Goal: Transaction & Acquisition: Purchase product/service

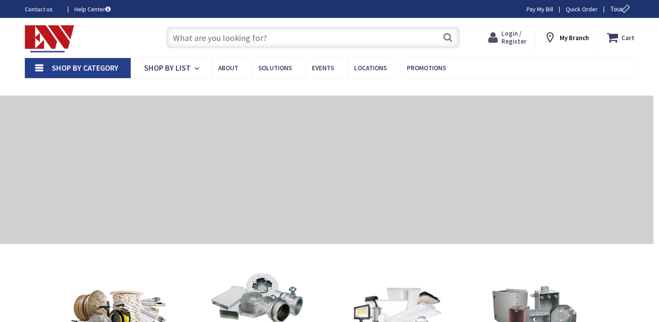
click at [523, 37] on span "Login / Register" at bounding box center [514, 37] width 25 height 16
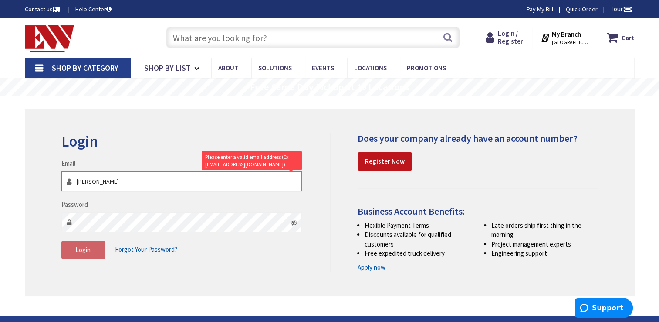
type input "[PERSON_NAME][EMAIL_ADDRESS][DOMAIN_NAME]"
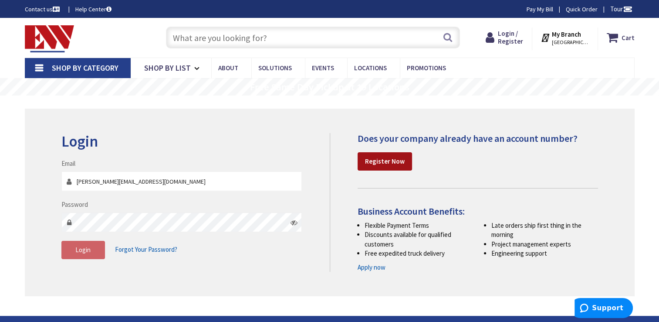
click at [401, 156] on link "Register Now" at bounding box center [385, 161] width 54 height 18
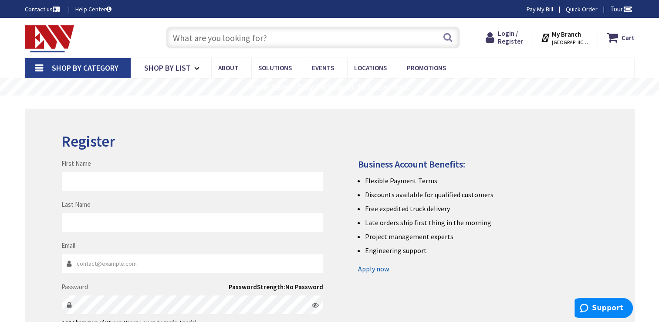
type input "[PERSON_NAME]"
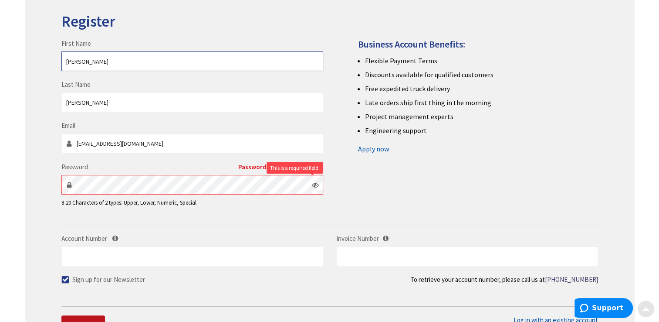
scroll to position [131, 0]
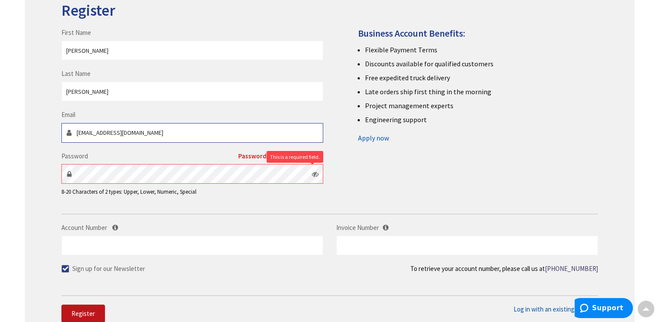
click at [158, 130] on input "jacevedo311@yahoo.com" at bounding box center [192, 133] width 262 height 20
type input "j"
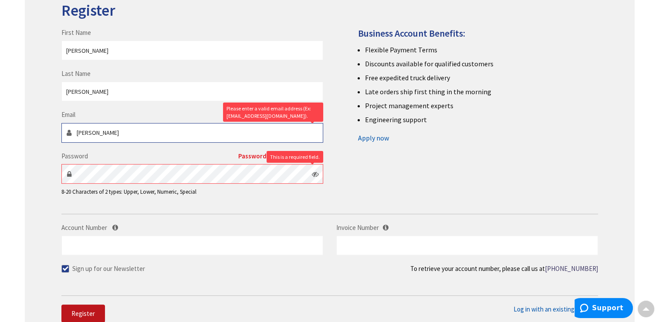
type input "jose@triplejhomeimprovement.com"
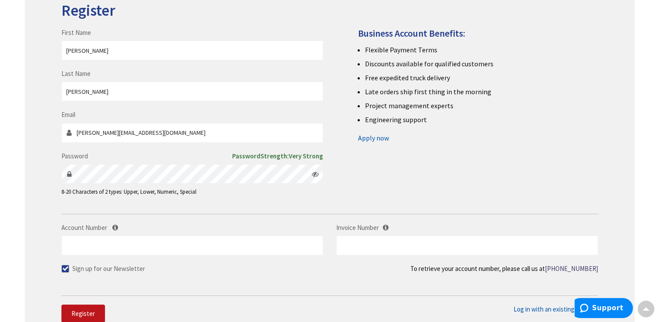
click at [316, 175] on icon at bounding box center [315, 173] width 7 height 7
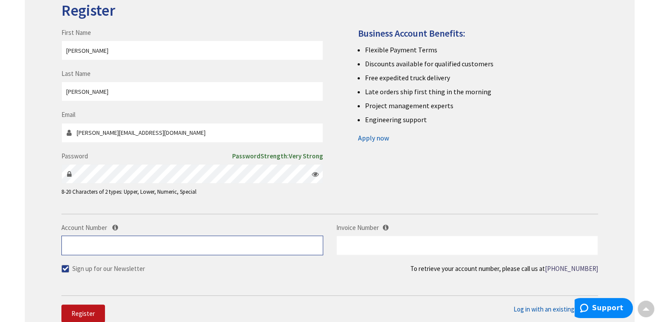
click at [102, 247] on input "Account Number" at bounding box center [192, 245] width 262 height 20
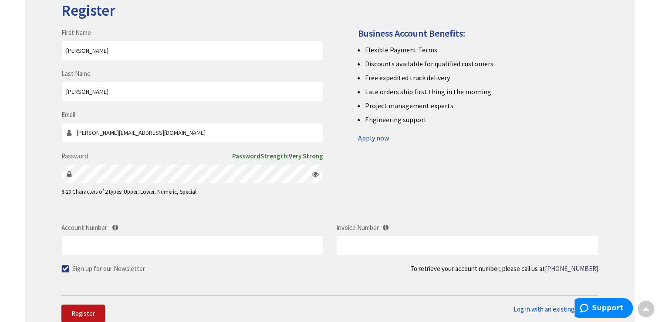
click at [117, 226] on img at bounding box center [155, 245] width 80 height 67
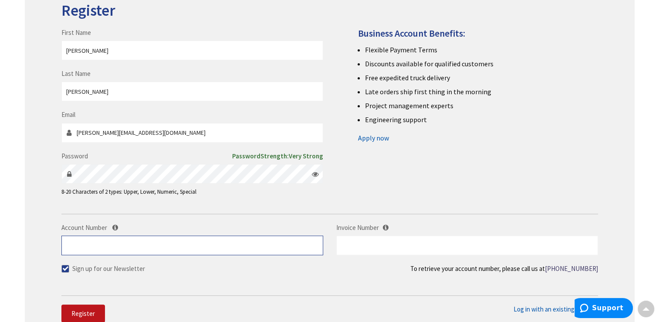
click at [95, 244] on input "Account Number" at bounding box center [192, 245] width 262 height 20
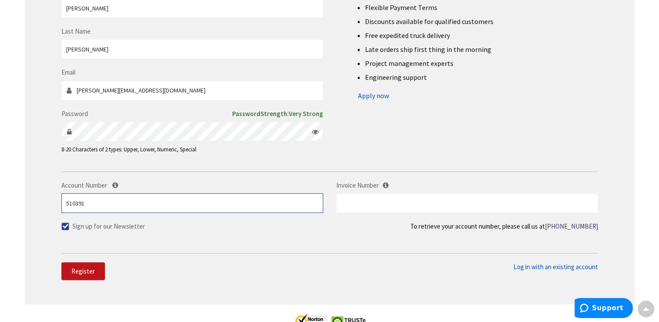
scroll to position [262, 0]
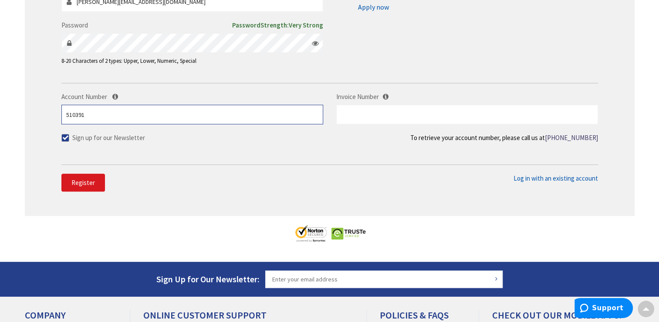
type input "510391"
click at [91, 186] on span "Register" at bounding box center [83, 182] width 24 height 8
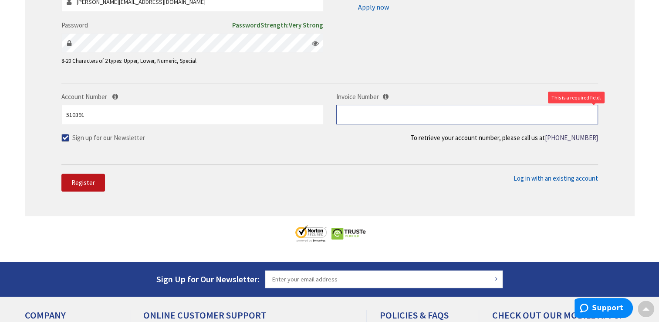
click at [407, 112] on input "text" at bounding box center [467, 115] width 262 height 20
click at [579, 137] on link "[PHONE_NUMBER]" at bounding box center [571, 137] width 53 height 9
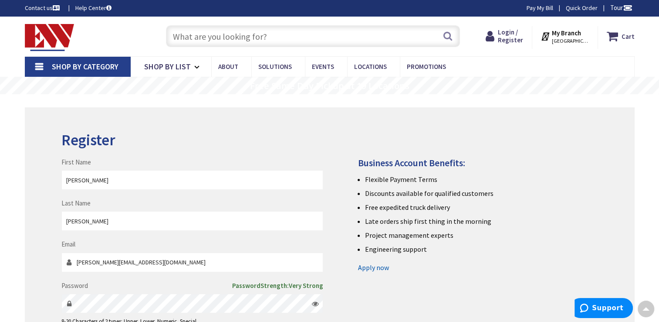
scroll to position [0, 0]
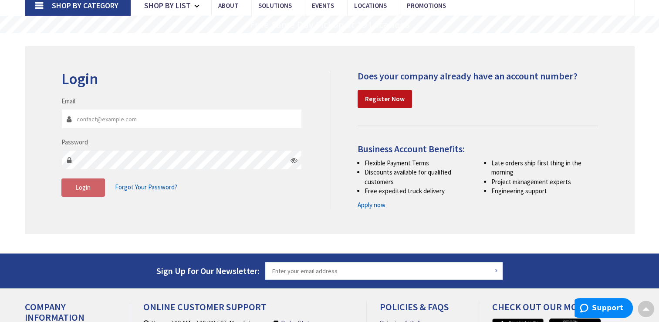
scroll to position [44, 0]
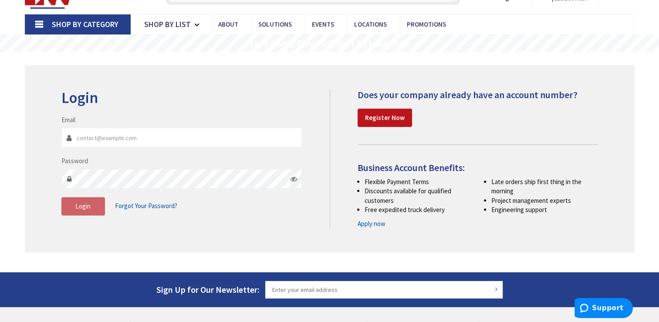
click at [120, 143] on input "Email" at bounding box center [181, 138] width 241 height 20
type input "[PERSON_NAME][EMAIL_ADDRESS][DOMAIN_NAME]"
click at [293, 178] on icon at bounding box center [294, 178] width 7 height 7
click at [88, 203] on span "Login" at bounding box center [82, 206] width 15 height 8
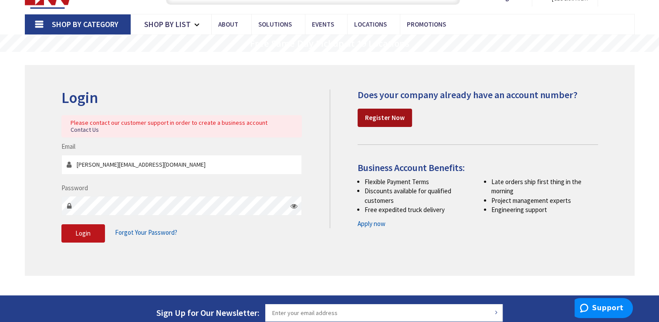
click at [377, 123] on link "Register Now" at bounding box center [385, 118] width 54 height 18
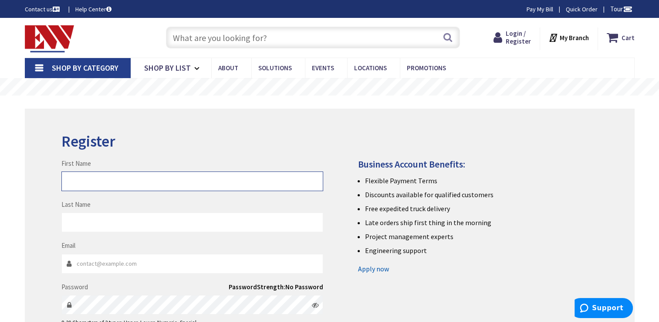
click at [131, 183] on input "First Name" at bounding box center [192, 181] width 262 height 20
type input "[PERSON_NAME]"
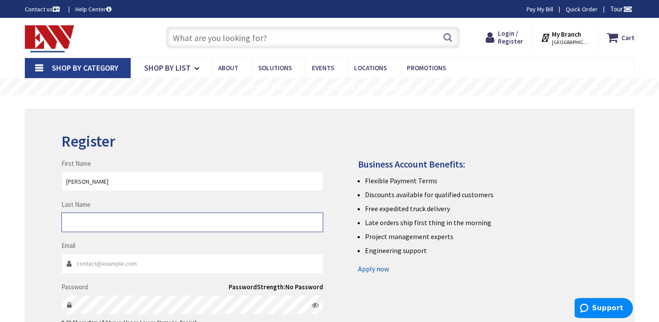
type input "[PERSON_NAME]"
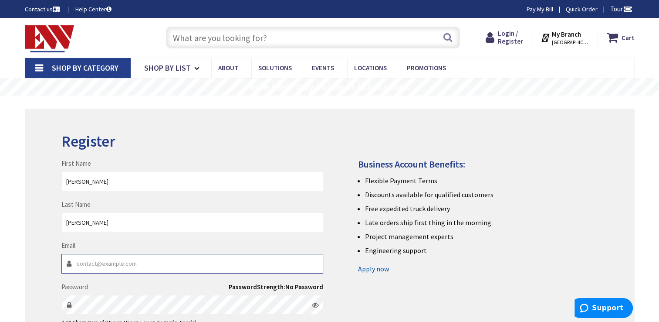
type input "[PERSON_NAME][EMAIL_ADDRESS][DOMAIN_NAME]"
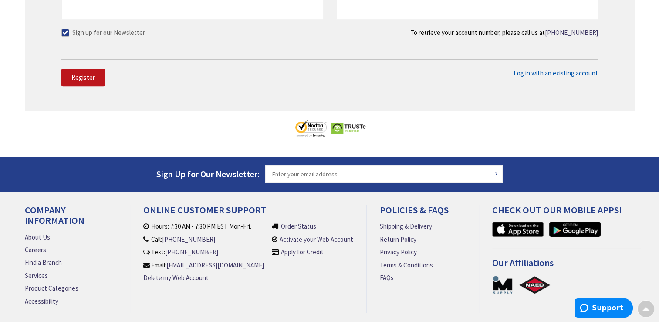
scroll to position [405, 0]
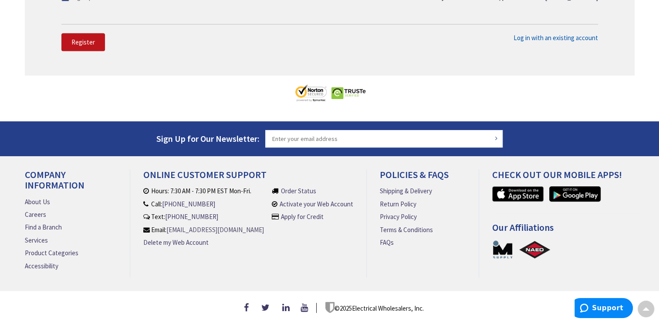
click at [217, 225] on link "[EMAIL_ADDRESS][DOMAIN_NAME]" at bounding box center [215, 229] width 98 height 9
click at [499, 224] on h4 "Our Affiliations" at bounding box center [566, 230] width 149 height 17
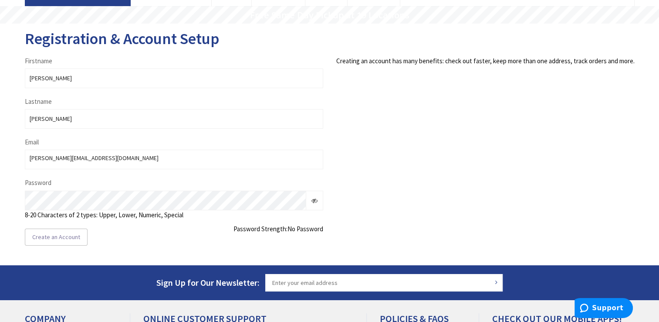
scroll to position [87, 0]
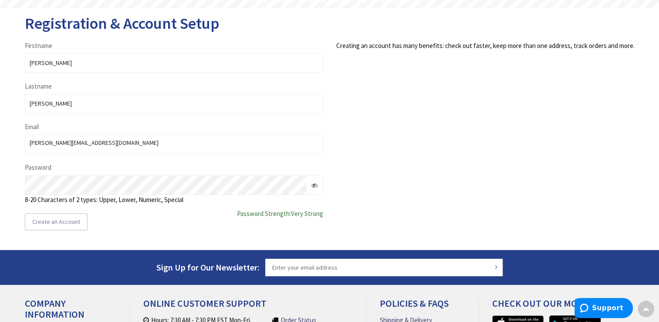
click at [314, 184] on icon at bounding box center [315, 185] width 6 height 6
click at [65, 224] on span "Create an Account" at bounding box center [56, 221] width 48 height 8
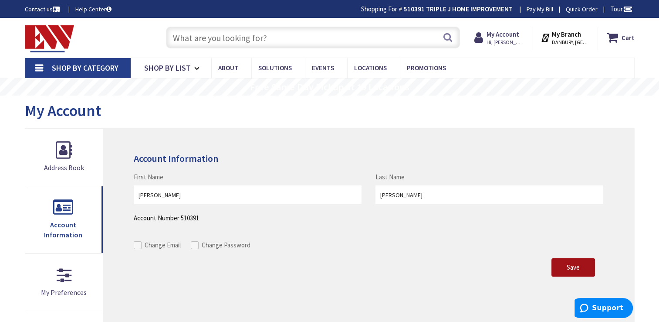
click at [565, 264] on button "Save" at bounding box center [574, 267] width 44 height 18
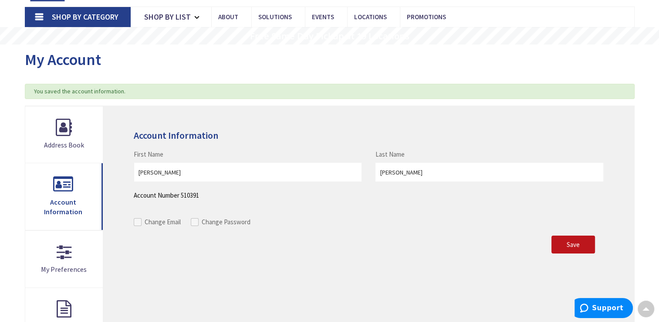
scroll to position [44, 0]
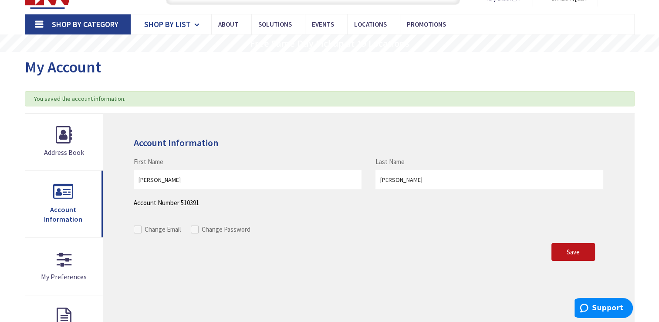
click at [183, 25] on span "Shop By List" at bounding box center [167, 24] width 47 height 10
click at [575, 252] on span "Save" at bounding box center [573, 252] width 13 height 8
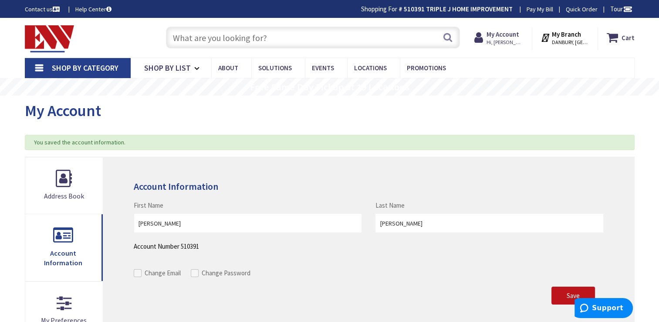
click at [575, 32] on strong "My Branch" at bounding box center [566, 34] width 29 height 8
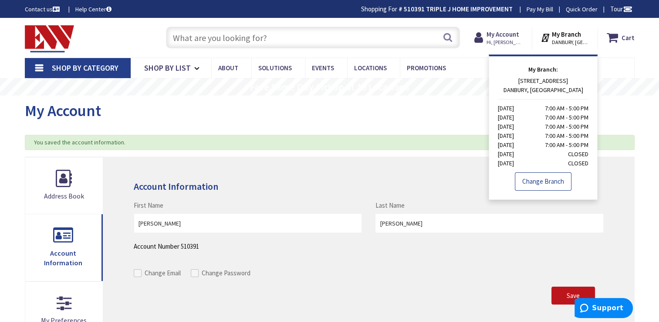
click at [542, 180] on link "Change Branch" at bounding box center [543, 181] width 57 height 18
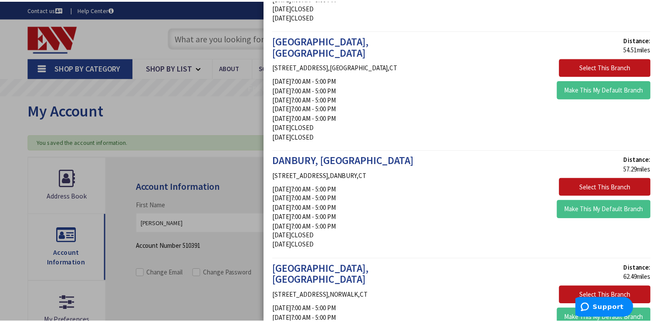
scroll to position [1922, 0]
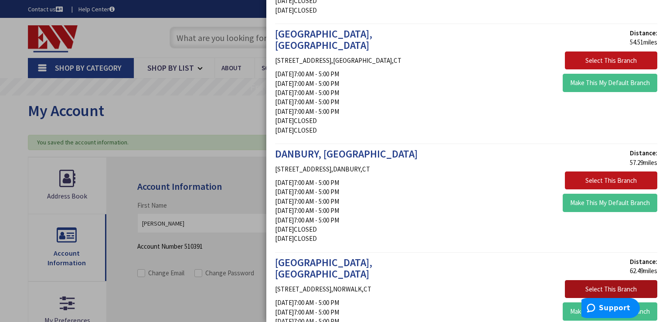
click at [577, 280] on button "Select This Branch" at bounding box center [611, 289] width 92 height 18
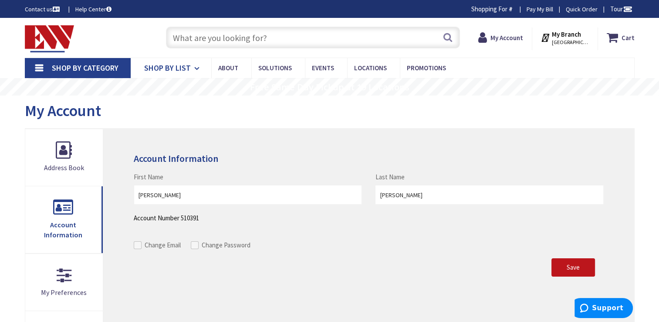
click at [187, 68] on span "Shop By List" at bounding box center [167, 68] width 47 height 10
click at [320, 36] on input "text" at bounding box center [313, 38] width 294 height 22
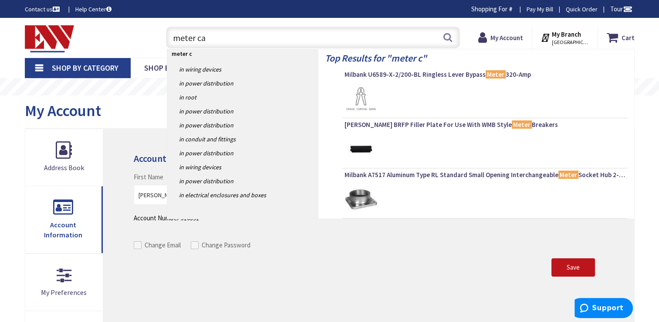
type input "meter can"
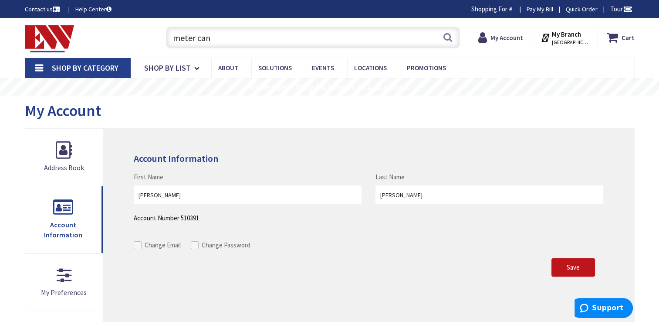
click at [170, 38] on input "meter can" at bounding box center [313, 38] width 294 height 22
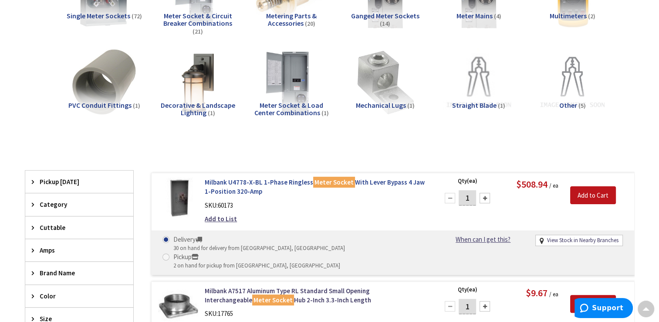
scroll to position [44, 0]
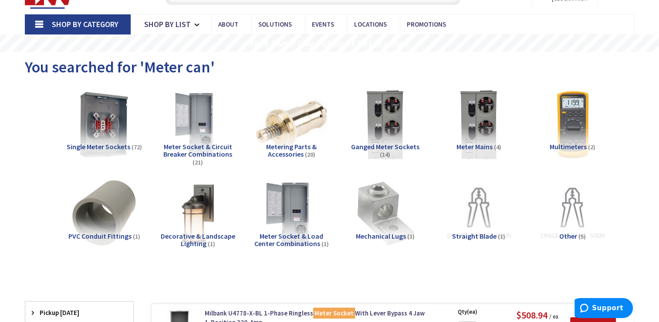
click at [206, 147] on span "Meter Socket & Circuit Breaker Combinations" at bounding box center [197, 150] width 69 height 17
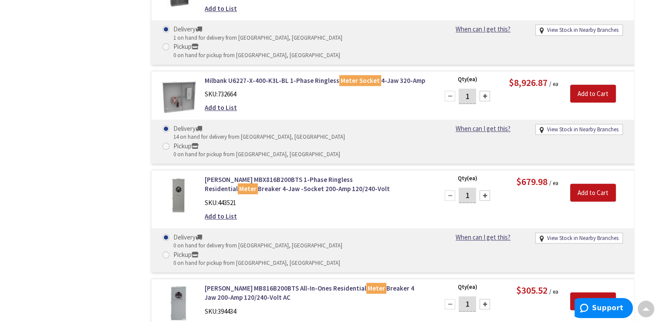
scroll to position [720, 0]
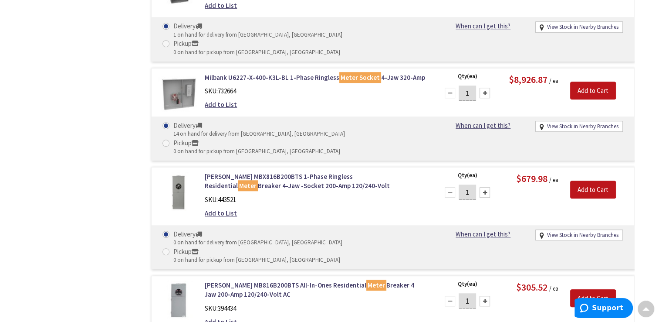
click at [181, 172] on img at bounding box center [178, 192] width 41 height 41
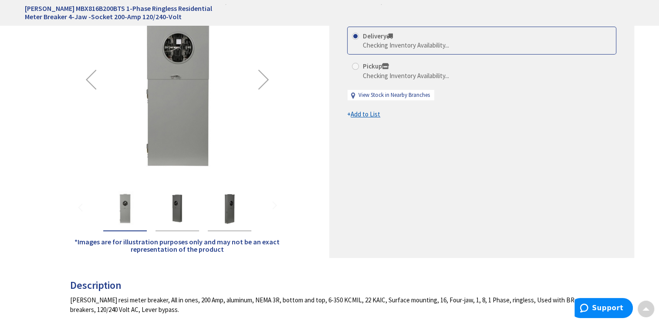
scroll to position [87, 0]
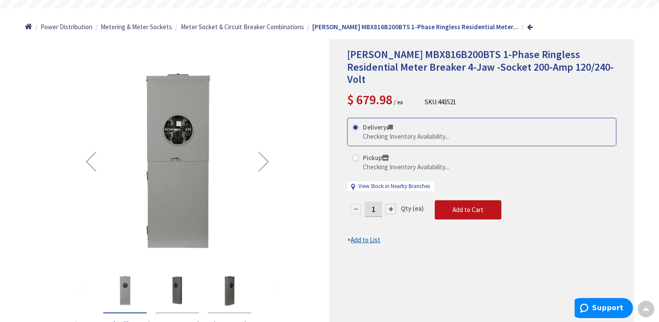
click at [264, 156] on div "Next" at bounding box center [263, 161] width 35 height 35
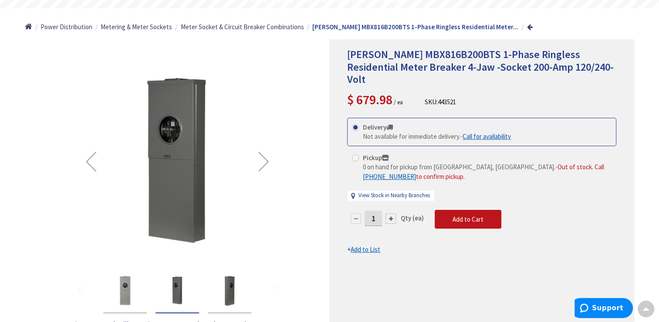
click at [264, 156] on div "Next" at bounding box center [263, 161] width 35 height 35
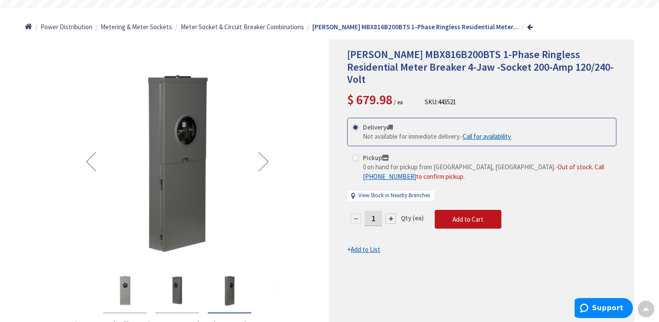
click at [264, 156] on div "Next" at bounding box center [263, 161] width 35 height 35
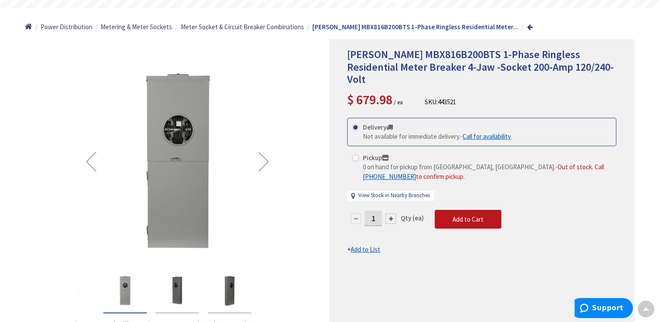
click at [264, 156] on div "Next" at bounding box center [263, 161] width 35 height 35
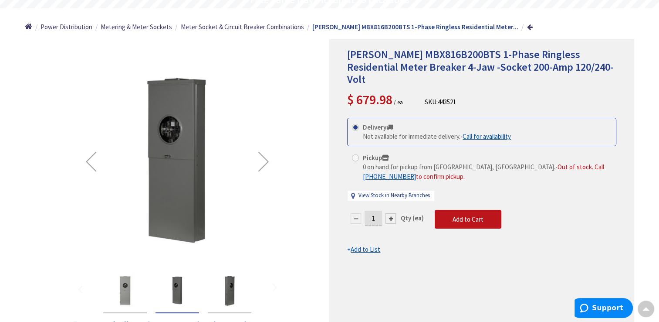
click at [265, 166] on div "Next" at bounding box center [263, 161] width 35 height 35
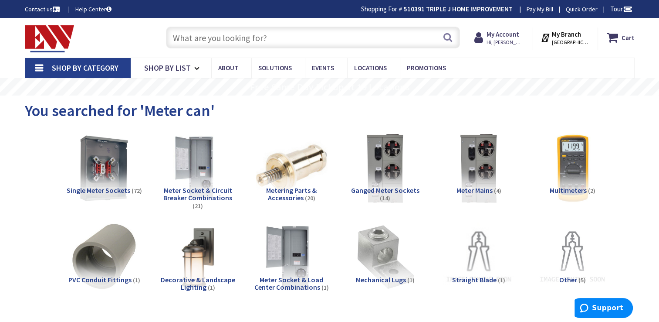
click at [185, 36] on input "text" at bounding box center [313, 38] width 294 height 22
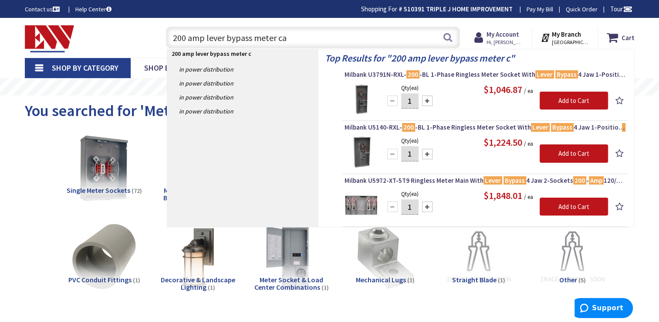
type input "200 amp lever bypass meter can"
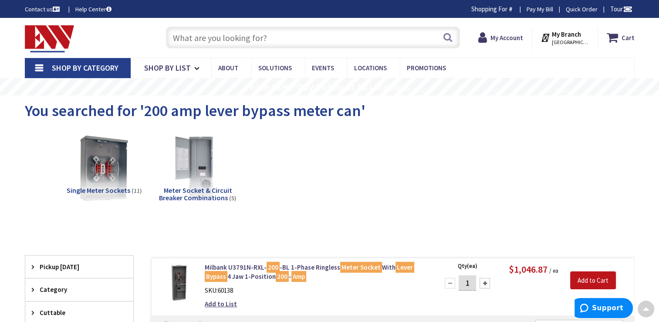
scroll to position [174, 0]
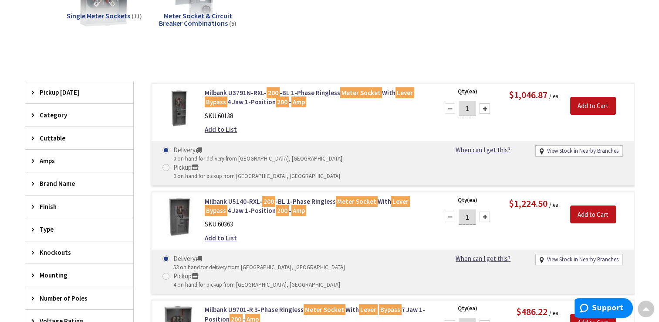
click at [181, 100] on img at bounding box center [178, 108] width 41 height 41
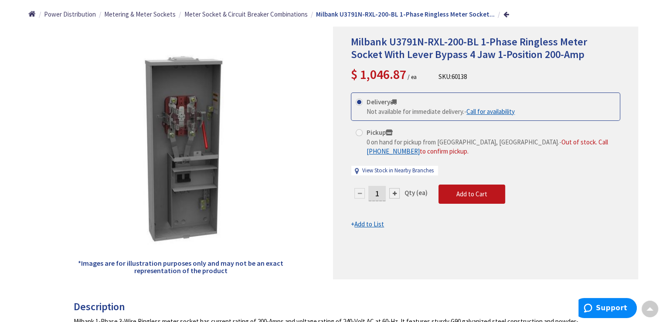
scroll to position [87, 0]
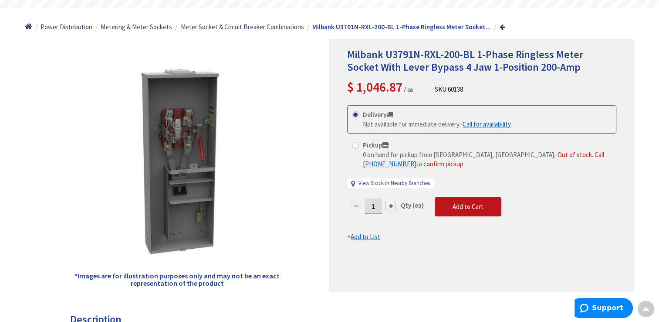
click at [373, 180] on link "View Stock in Nearby Branches" at bounding box center [394, 183] width 71 height 8
select select "data-availability"
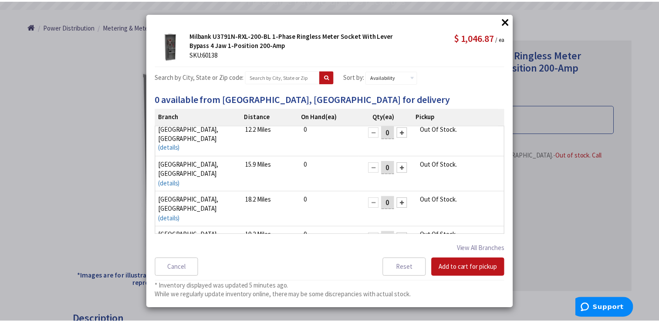
scroll to position [6, 0]
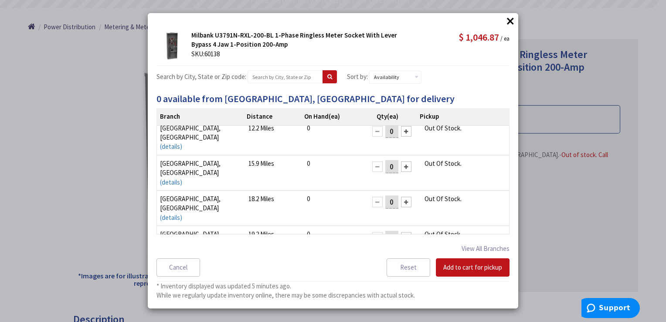
click at [507, 20] on button "×" at bounding box center [510, 20] width 13 height 13
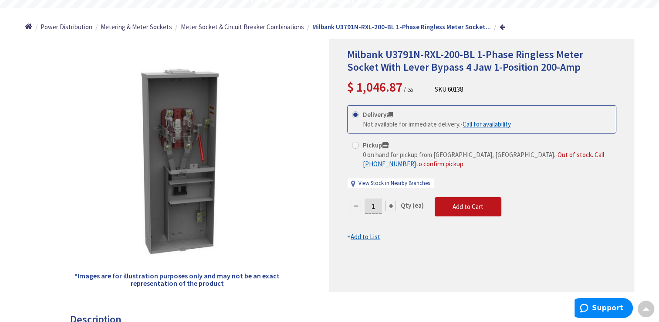
scroll to position [0, 0]
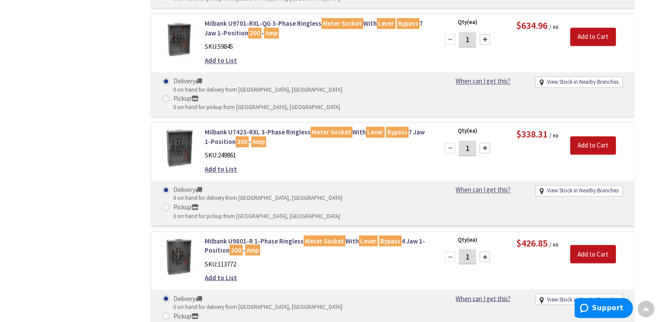
scroll to position [1423, 0]
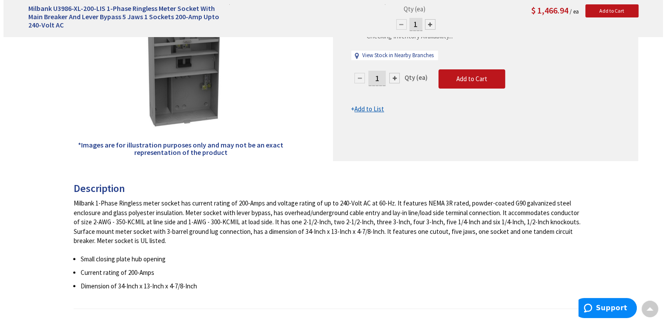
scroll to position [87, 0]
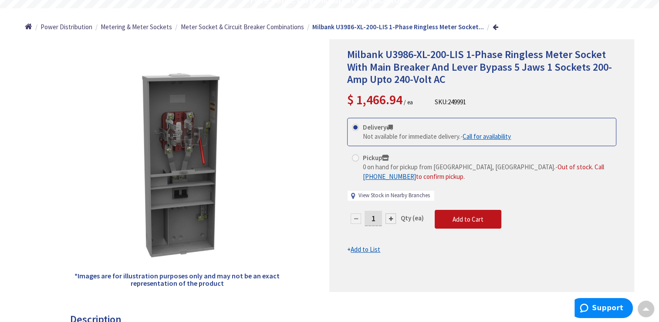
click at [408, 194] on link "View Stock in Nearby Branches" at bounding box center [394, 195] width 71 height 8
click at [373, 192] on link "View Stock in Nearby Branches" at bounding box center [394, 195] width 71 height 8
select select "data-availability"
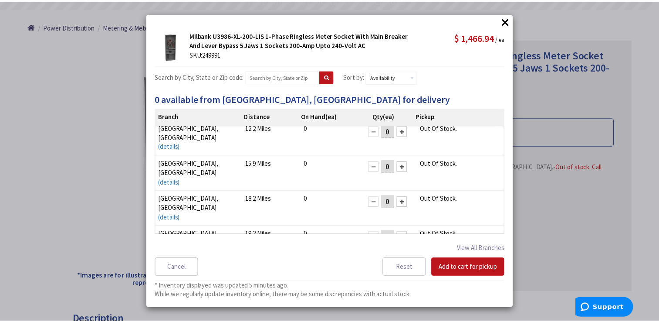
scroll to position [0, 0]
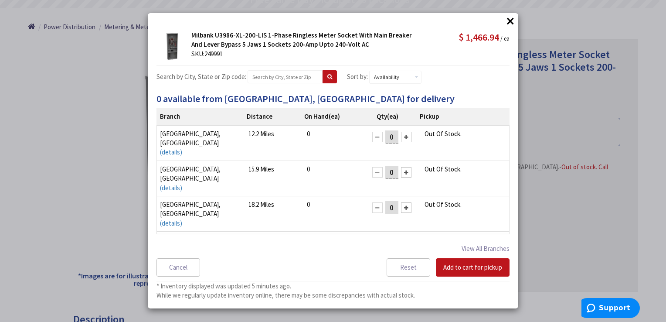
click at [507, 20] on button "×" at bounding box center [510, 20] width 13 height 13
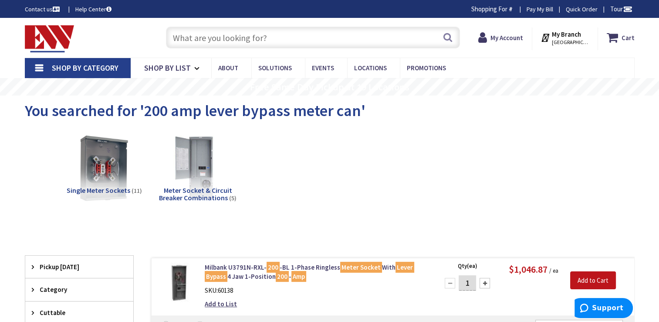
click at [206, 37] on input "text" at bounding box center [313, 38] width 294 height 22
type input "200 amp meter can"
click at [206, 163] on img at bounding box center [197, 168] width 79 height 79
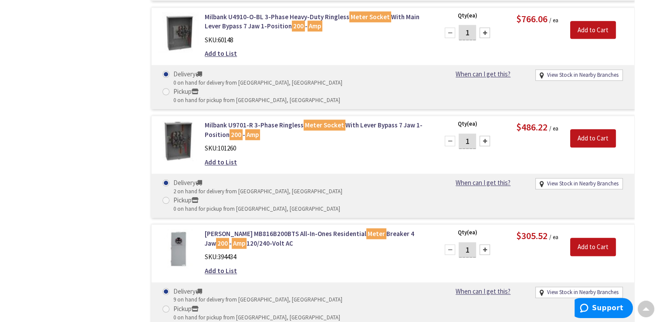
scroll to position [828, 0]
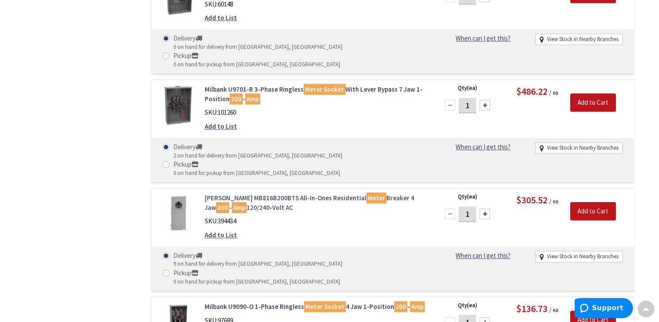
click at [236, 193] on link "Eaton MB816B200BTS All-In-Ones Residential Meter Breaker 4 Jaw 200 - Amp 120/24…" at bounding box center [316, 202] width 222 height 19
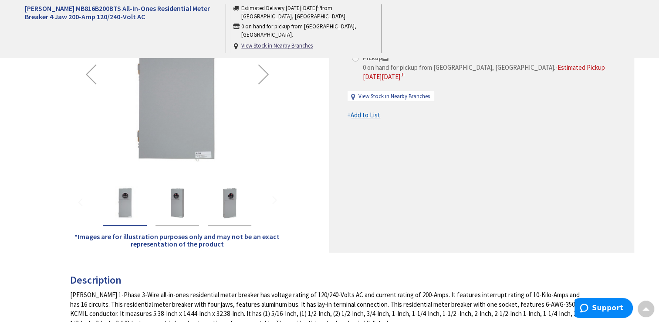
scroll to position [87, 0]
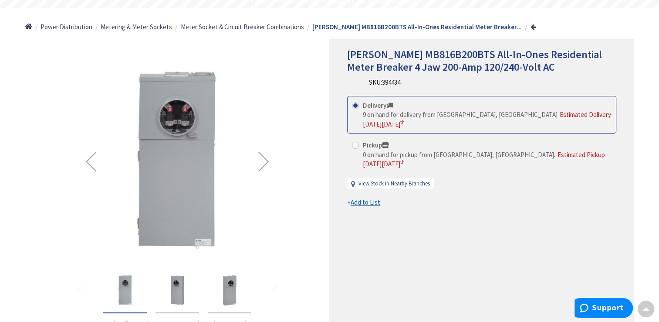
click at [263, 160] on div "Next" at bounding box center [263, 161] width 35 height 35
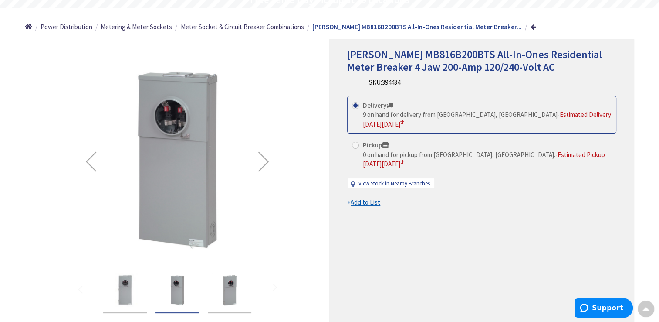
click at [264, 158] on div "Next" at bounding box center [263, 161] width 35 height 35
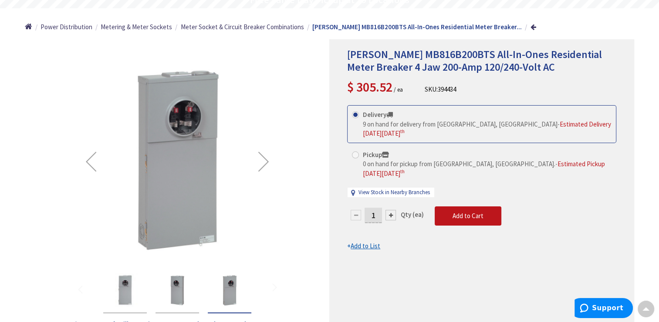
click at [264, 158] on div "Next" at bounding box center [263, 161] width 35 height 35
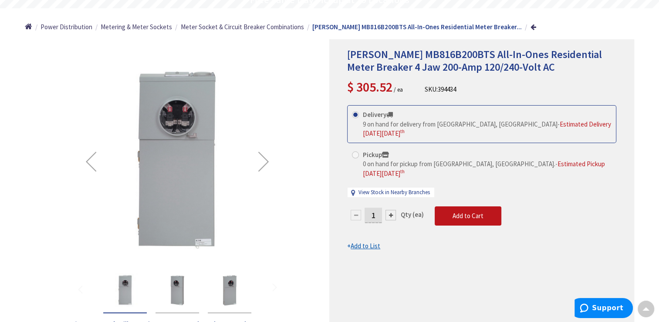
click at [264, 158] on div "Next" at bounding box center [263, 161] width 35 height 35
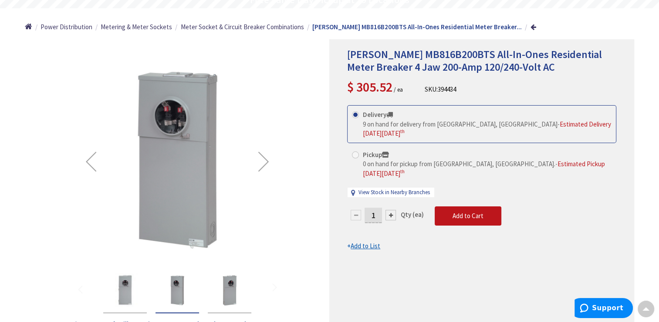
click at [264, 158] on div "Next" at bounding box center [263, 161] width 35 height 35
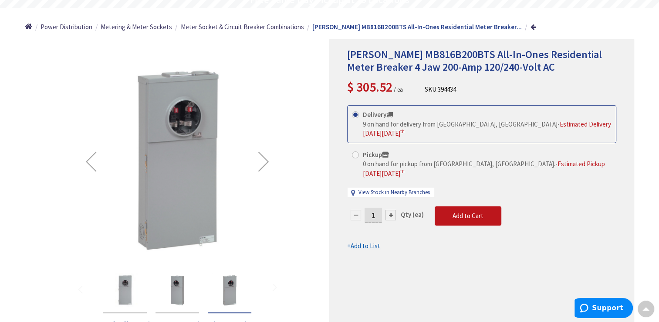
click at [264, 157] on div "Next" at bounding box center [263, 161] width 35 height 35
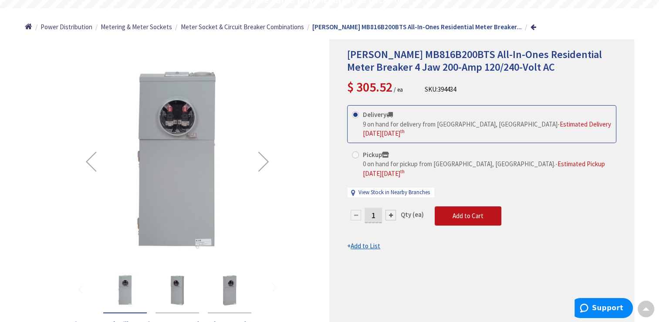
click at [264, 157] on div "Next" at bounding box center [263, 161] width 35 height 35
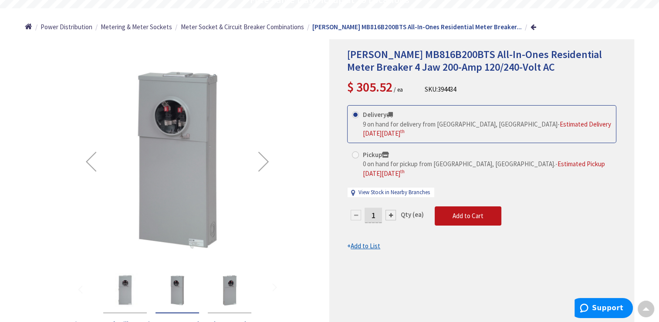
click at [264, 157] on div "Next" at bounding box center [263, 161] width 35 height 35
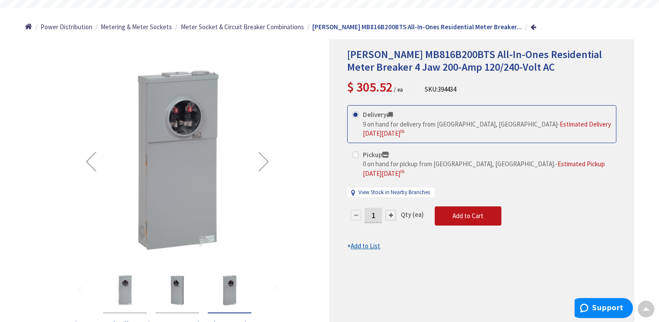
click at [264, 157] on div "Next" at bounding box center [263, 161] width 35 height 35
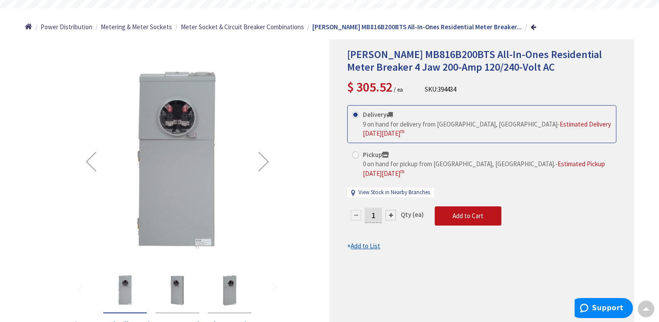
click at [264, 157] on div "Next" at bounding box center [263, 161] width 35 height 35
click at [264, 156] on div "Next" at bounding box center [263, 161] width 35 height 35
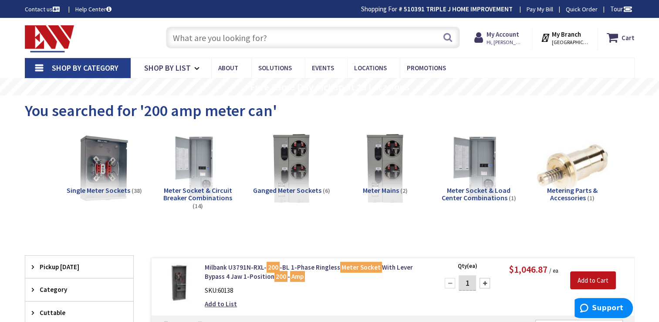
click at [227, 35] on input "text" at bounding box center [313, 38] width 294 height 22
paste input "MBX816B200BTS"
type input "MBX816B200BTS"
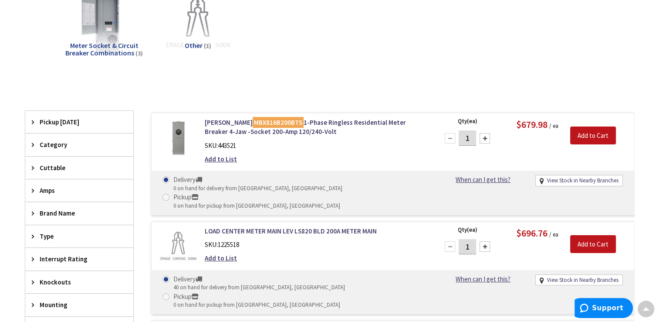
scroll to position [218, 0]
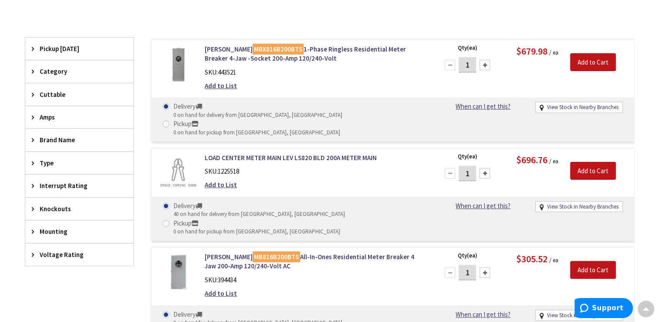
click at [181, 61] on img at bounding box center [178, 64] width 41 height 41
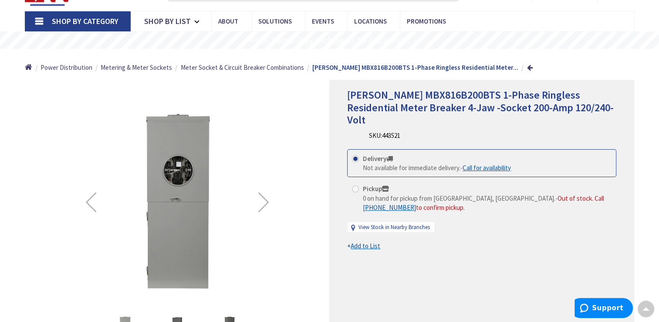
scroll to position [44, 0]
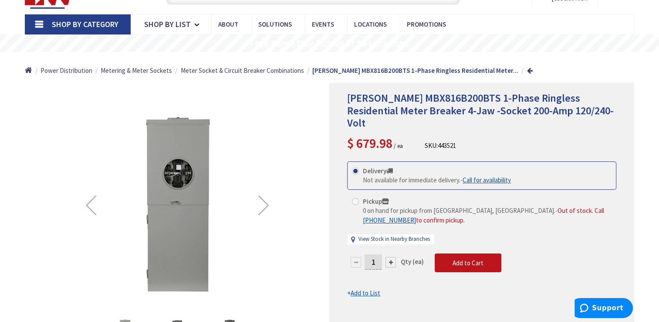
click at [385, 217] on div "Delivery Not available for immediate delivery. - Call for availability Pickup 0…" at bounding box center [481, 207] width 269 height 92
click at [384, 235] on link "View Stock in Nearby Branches" at bounding box center [394, 239] width 71 height 8
click at [373, 235] on link "View Stock in Nearby Branches" at bounding box center [394, 239] width 71 height 8
click at [369, 235] on link "View Stock in Nearby Branches" at bounding box center [394, 239] width 71 height 8
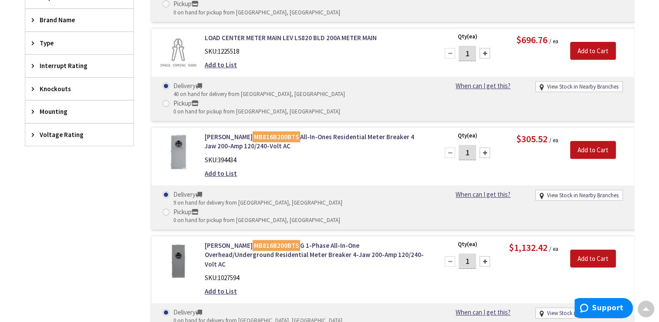
scroll to position [346, 0]
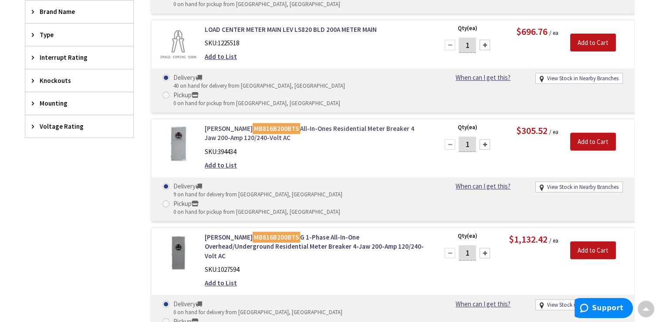
click at [290, 124] on link "Eaton MB816B200BTS All-In-Ones Residential Meter Breaker 4 Jaw 200-Amp 120/240-…" at bounding box center [316, 133] width 222 height 19
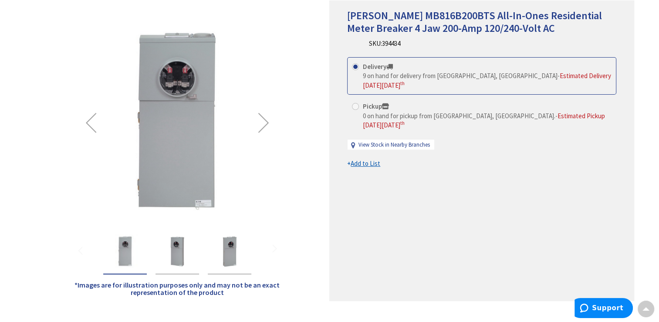
scroll to position [44, 0]
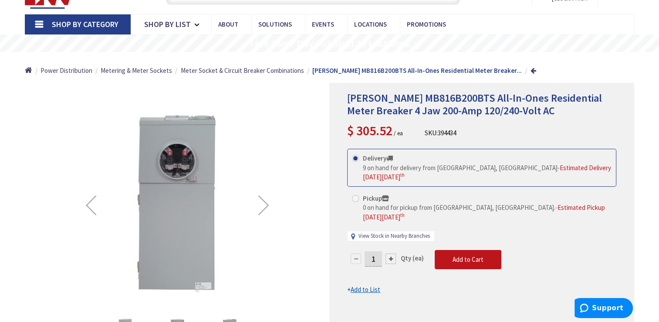
click at [377, 232] on link "View Stock in Nearby Branches" at bounding box center [394, 236] width 71 height 8
click at [366, 232] on link "View Stock in Nearby Branches" at bounding box center [394, 236] width 71 height 8
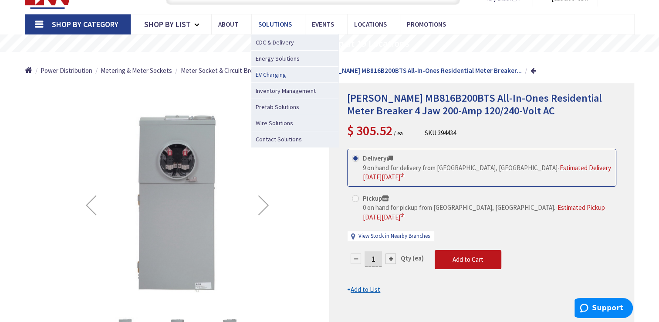
click at [265, 70] on span "EV Charging" at bounding box center [271, 74] width 31 height 9
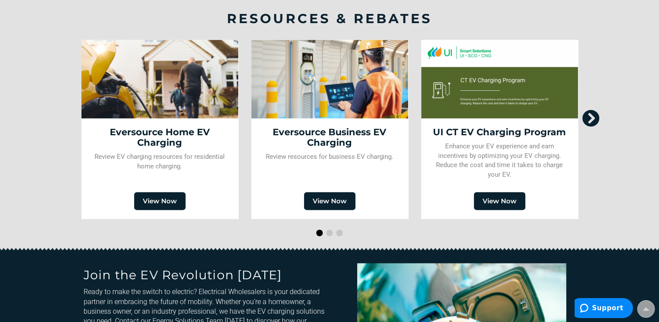
scroll to position [1046, 0]
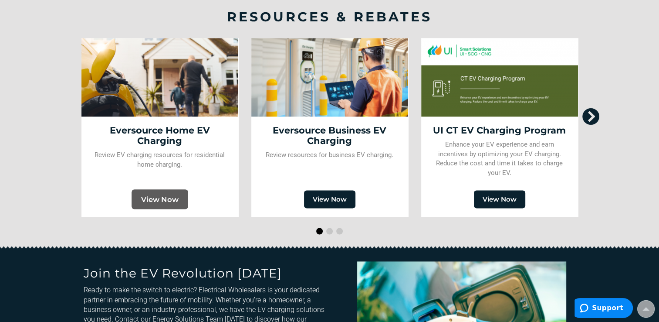
click at [163, 199] on link "View Now" at bounding box center [160, 199] width 57 height 20
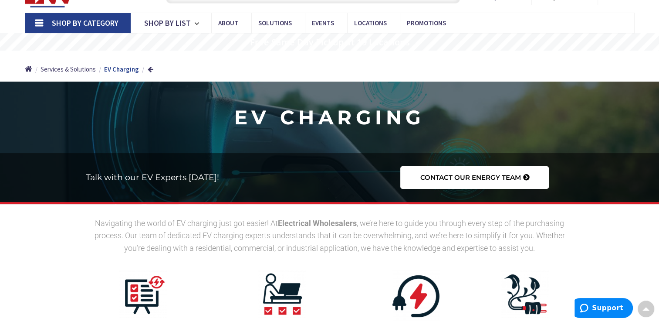
scroll to position [0, 0]
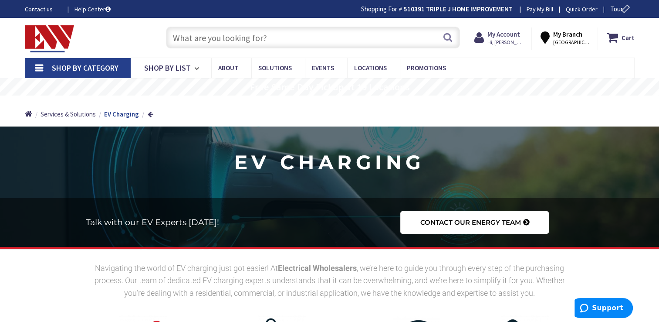
click at [110, 70] on span "Shop By Category" at bounding box center [85, 68] width 67 height 10
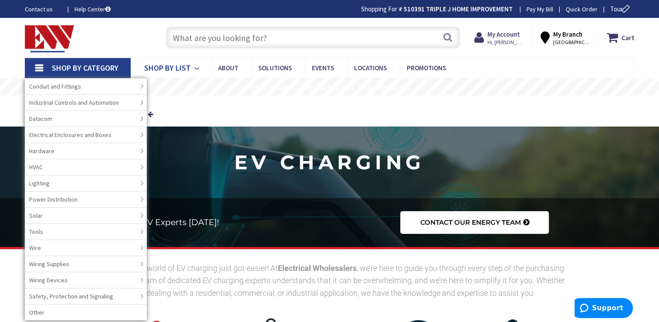
click at [197, 68] on icon at bounding box center [198, 68] width 8 height 19
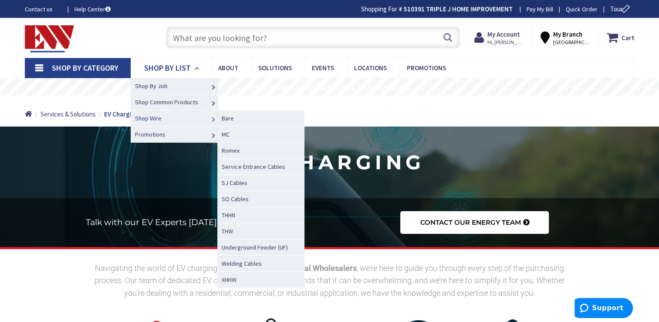
click at [159, 120] on span "Shop Wire" at bounding box center [148, 118] width 27 height 8
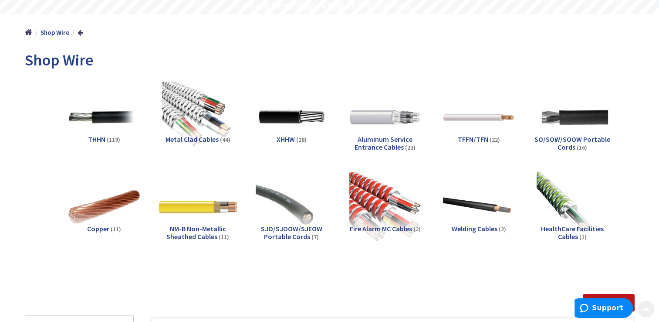
scroll to position [87, 0]
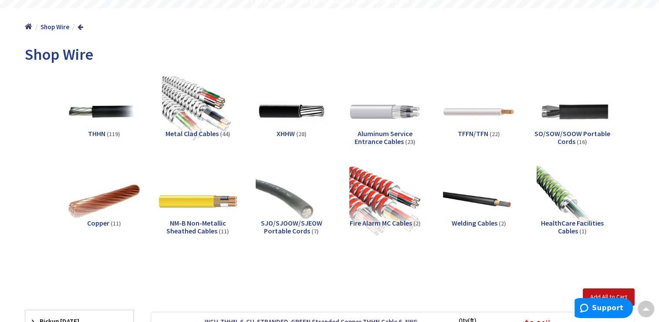
click at [206, 203] on img at bounding box center [197, 200] width 79 height 79
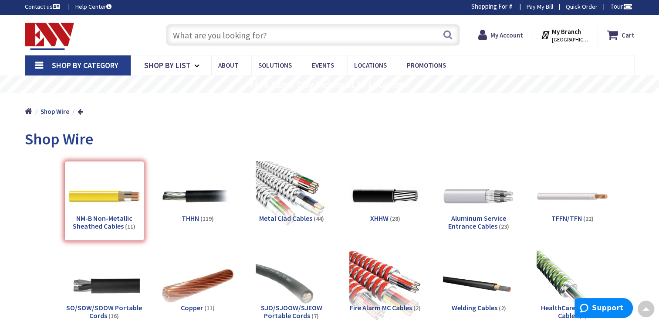
scroll to position [0, 0]
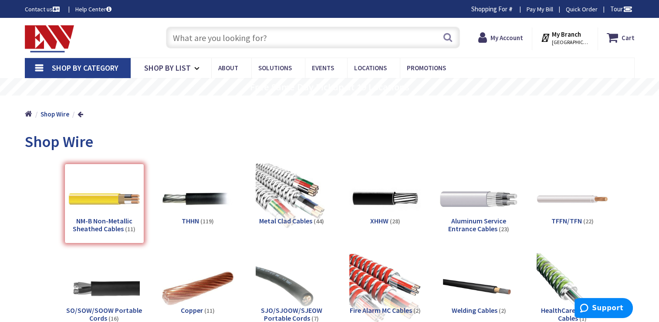
click at [467, 206] on img at bounding box center [478, 198] width 79 height 79
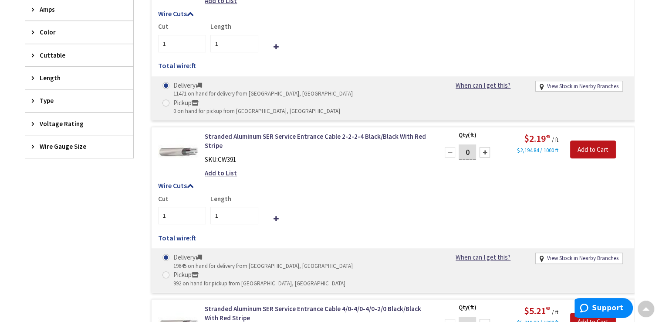
scroll to position [577, 0]
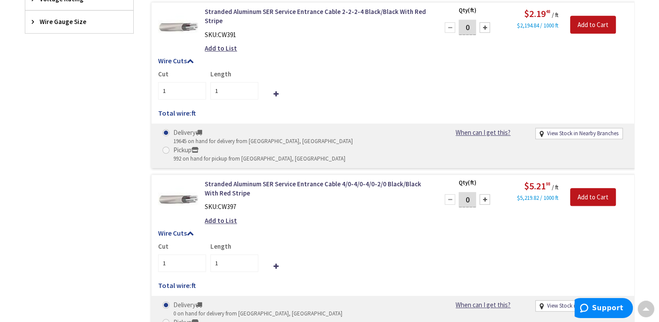
click at [243, 174] on div "Stranded Aluminum SER Service Entrance Cable 4/0-4/0-4/0-2/0 Black/Black With R…" at bounding box center [393, 257] width 484 height 166
click at [221, 179] on link "Stranded Aluminum SER Service Entrance Cable 4/0-4/0-4/0-2/0 Black/Black With R…" at bounding box center [316, 188] width 222 height 19
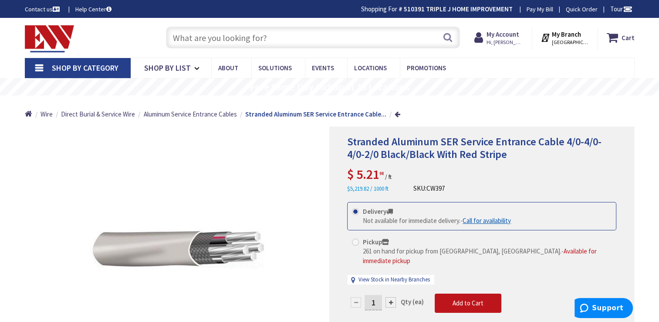
click at [392, 297] on div at bounding box center [391, 302] width 10 height 10
type input "2"
click at [0, 0] on div at bounding box center [0, 0] width 0 height 0
click at [392, 292] on div at bounding box center [482, 266] width 304 height 279
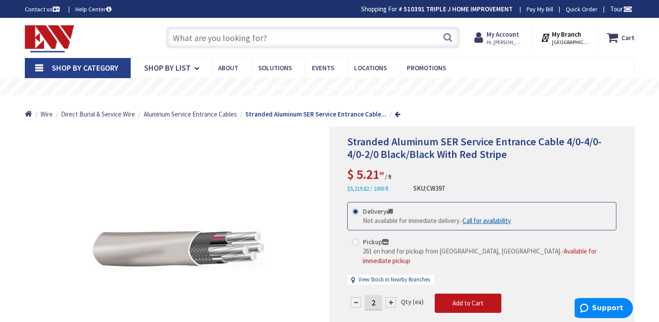
click at [392, 297] on div at bounding box center [391, 302] width 10 height 10
type input "3"
click at [392, 292] on div at bounding box center [482, 266] width 304 height 279
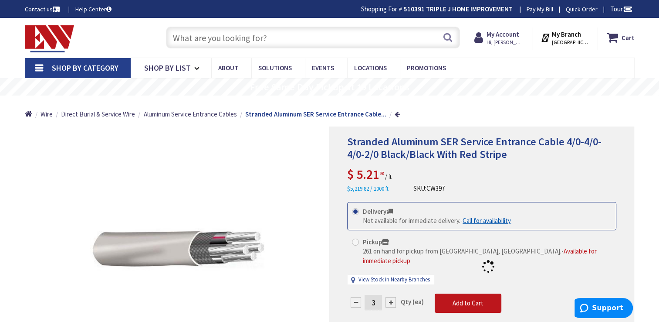
click at [392, 297] on div at bounding box center [391, 302] width 10 height 10
type input "4"
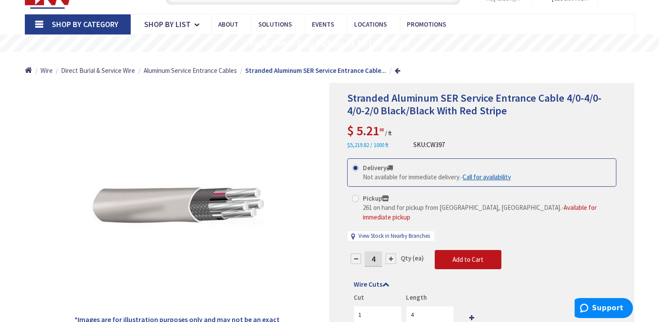
scroll to position [87, 0]
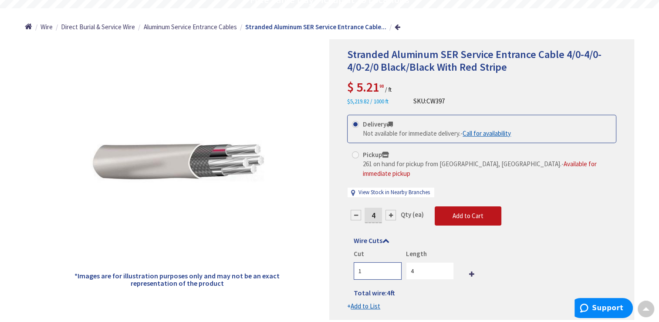
click at [370, 264] on input "1" at bounding box center [378, 270] width 48 height 17
click at [353, 210] on div at bounding box center [356, 215] width 10 height 10
type input "3"
click at [353, 209] on div at bounding box center [482, 179] width 304 height 279
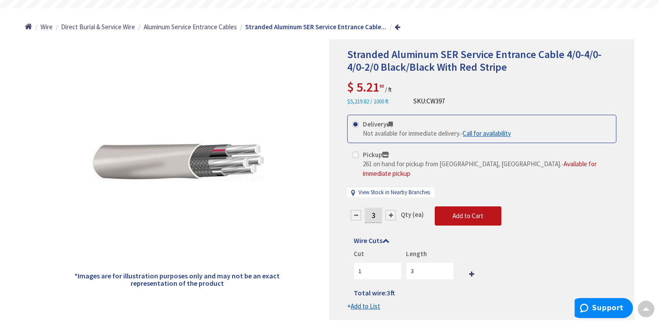
click at [354, 210] on div at bounding box center [356, 215] width 10 height 10
type input "2"
click at [354, 210] on div at bounding box center [356, 215] width 10 height 10
type input "1"
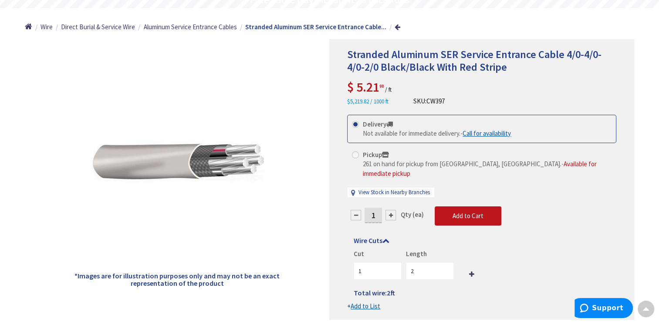
type input "1"
click at [366, 262] on input "1" at bounding box center [378, 270] width 48 height 17
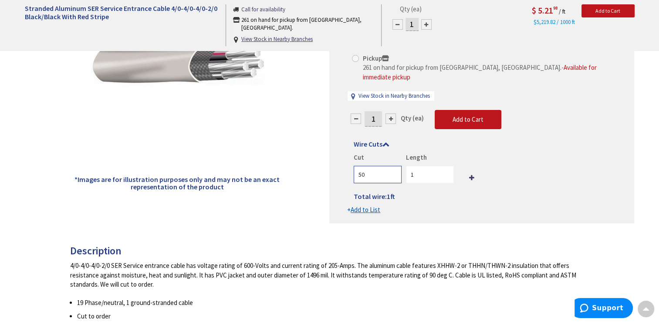
scroll to position [174, 0]
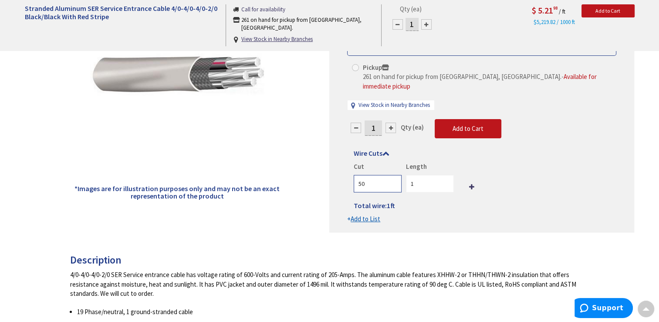
type input "50"
click at [386, 149] on icon at bounding box center [386, 152] width 7 height 7
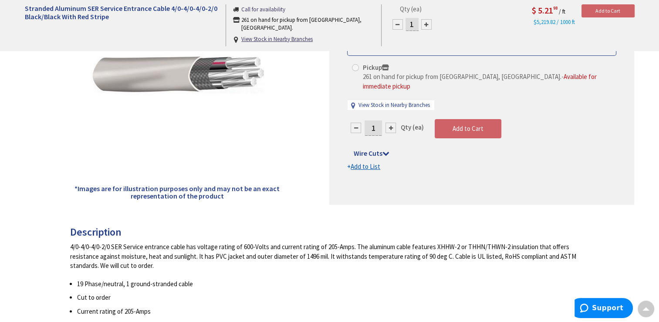
click at [385, 149] on icon at bounding box center [386, 152] width 7 height 7
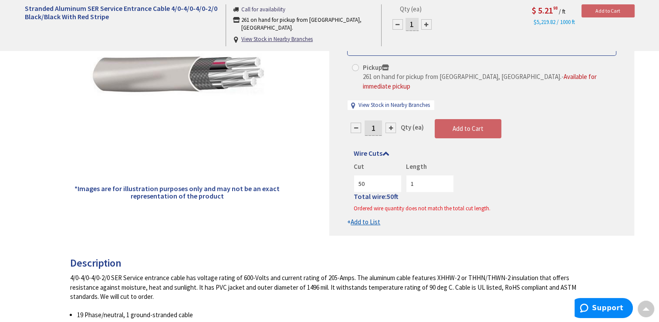
click at [377, 121] on input "1" at bounding box center [373, 127] width 17 height 15
type input "50"
type input "49"
type input "50"
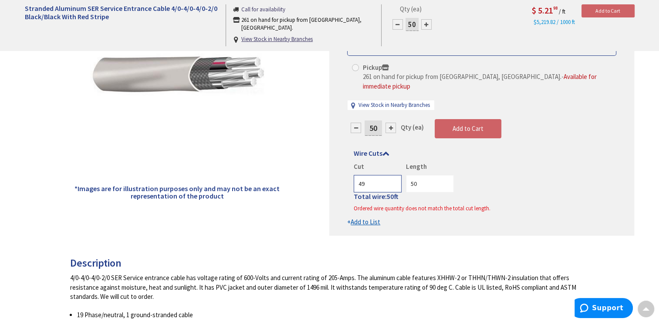
click at [393, 175] on input "49" at bounding box center [378, 183] width 48 height 17
click at [394, 175] on input "50" at bounding box center [378, 183] width 48 height 17
click at [374, 175] on input "50" at bounding box center [378, 183] width 48 height 17
type input "5"
type input "1"
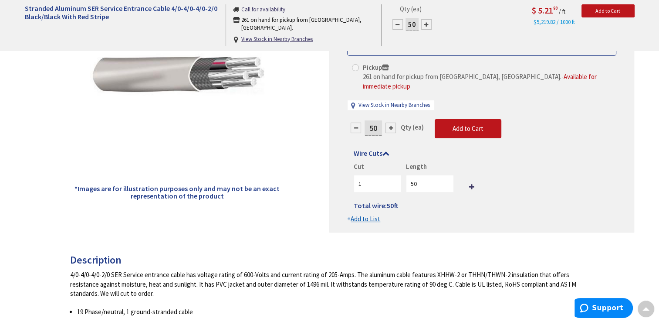
click at [466, 182] on div "Cut 1 Length 50 Total wire: 50 ft Ordered wire quantity does not match the tota…" at bounding box center [482, 186] width 256 height 48
click at [469, 183] on icon at bounding box center [471, 186] width 5 height 7
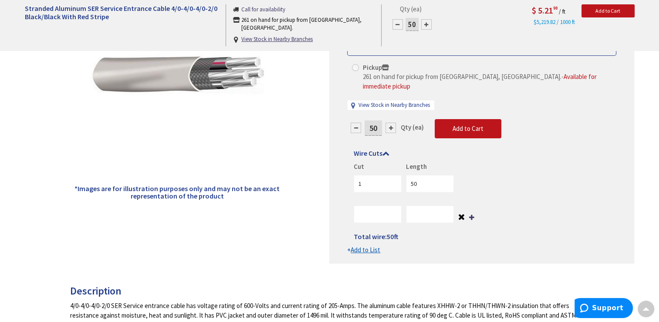
click at [458, 213] on icon at bounding box center [461, 217] width 7 height 9
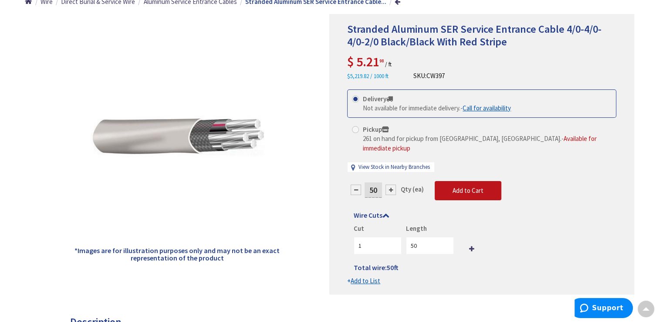
scroll to position [87, 0]
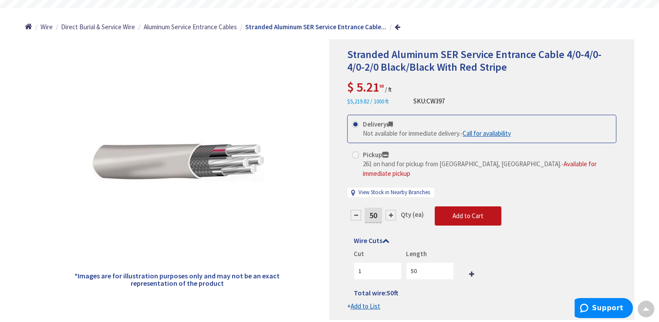
click at [358, 210] on div at bounding box center [356, 215] width 10 height 10
type input "49"
click at [358, 205] on div at bounding box center [482, 179] width 304 height 279
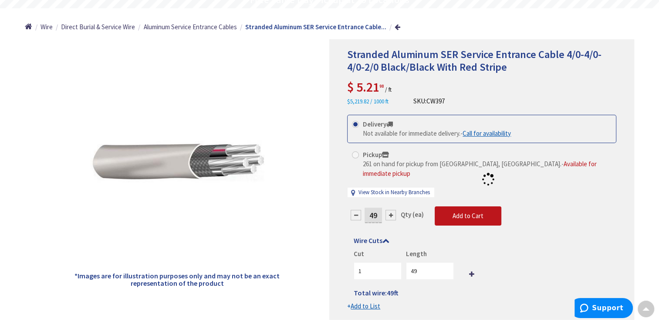
click at [358, 205] on div at bounding box center [482, 179] width 304 height 279
click at [358, 205] on form "This product is Discontinued Delivery Not available for immediate delivery. - C…" at bounding box center [481, 213] width 269 height 196
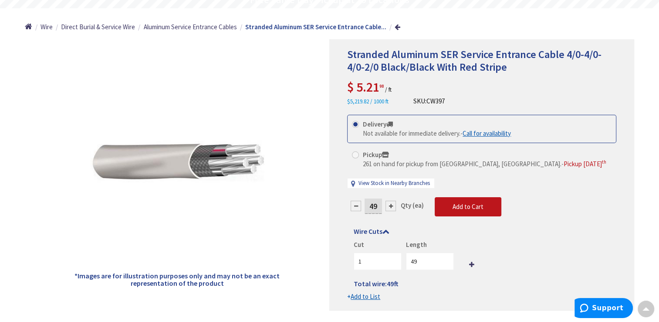
click at [379, 207] on input "49" at bounding box center [373, 205] width 17 height 15
click at [391, 207] on form "This product is Discontinued Delivery Not available for immediate delivery. - C…" at bounding box center [481, 208] width 269 height 187
click at [389, 205] on div at bounding box center [391, 205] width 10 height 10
type input "50"
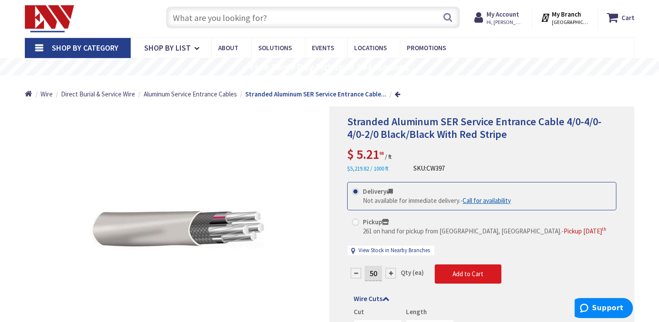
scroll to position [0, 0]
